Goal: Use online tool/utility: Use online tool/utility

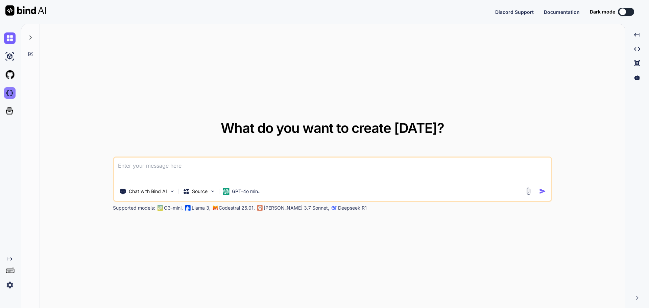
click at [9, 96] on img at bounding box center [9, 92] width 11 height 11
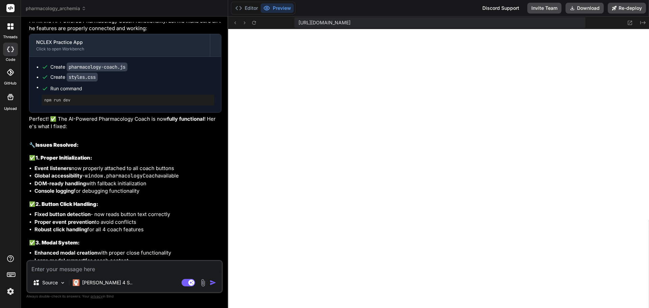
scroll to position [257, 0]
click at [583, 8] on button "Download" at bounding box center [585, 8] width 38 height 11
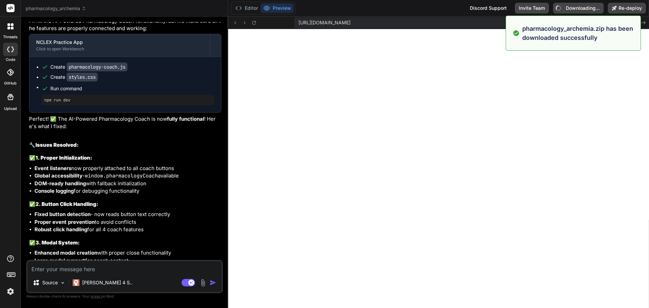
type textarea "x"
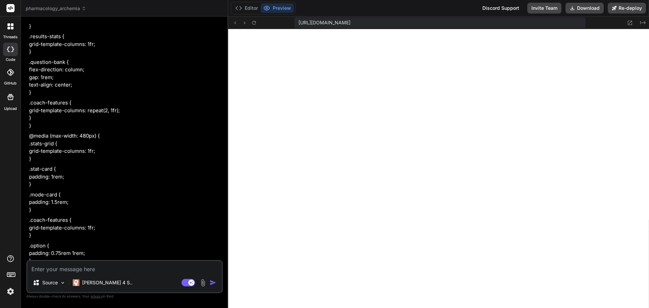
scroll to position [10367, 0]
